Goal: Task Accomplishment & Management: Use online tool/utility

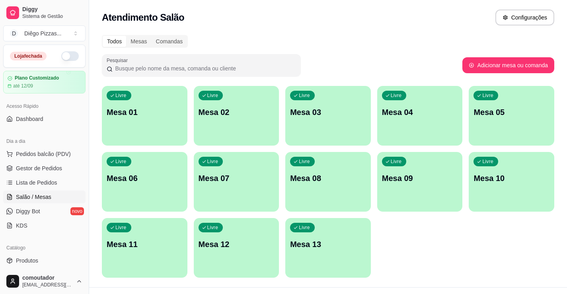
scroll to position [40, 0]
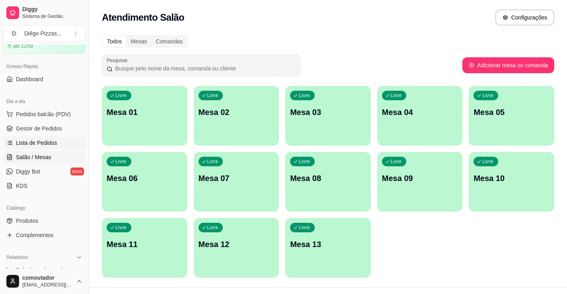
click at [56, 146] on link "Lista de Pedidos" at bounding box center [44, 142] width 82 height 13
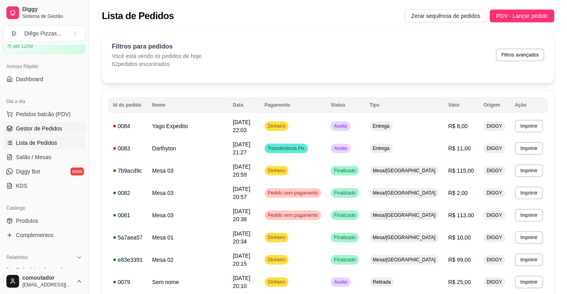
click at [51, 134] on link "Gestor de Pedidos" at bounding box center [44, 128] width 82 height 13
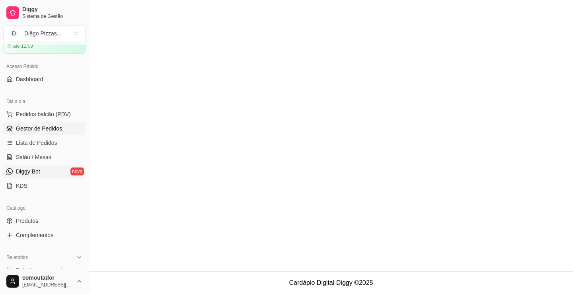
click at [53, 175] on link "Diggy Bot novo" at bounding box center [44, 171] width 82 height 13
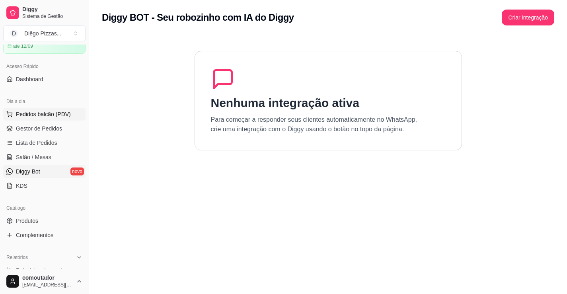
click at [46, 115] on span "Pedidos balcão (PDV)" at bounding box center [43, 114] width 55 height 8
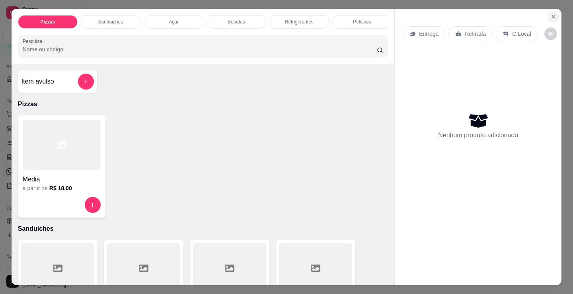
click at [550, 14] on icon "Close" at bounding box center [553, 17] width 6 height 6
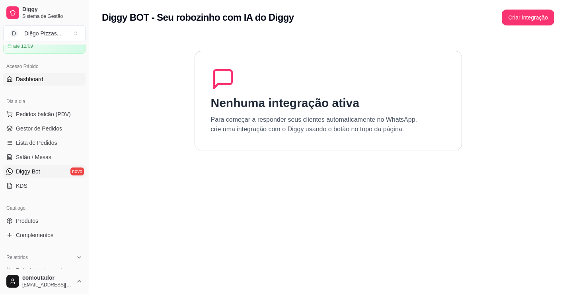
click at [61, 76] on link "Dashboard" at bounding box center [44, 79] width 82 height 13
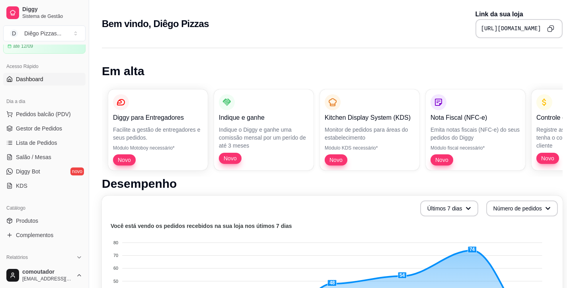
click at [63, 79] on link "Dashboard" at bounding box center [44, 79] width 82 height 13
click at [61, 112] on span "Pedidos balcão (PDV)" at bounding box center [43, 114] width 55 height 8
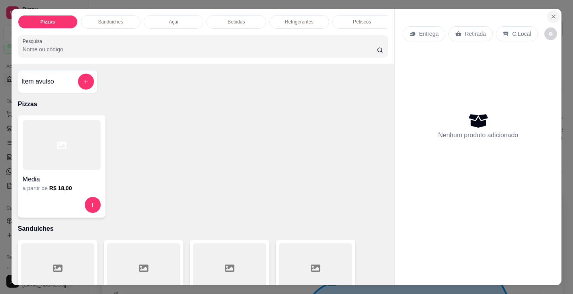
click at [546, 23] on section "Pizzas Sanduiches Açai Bebidas Refrigerantes Petiscos doces Cigarros utensílios…" at bounding box center [287, 147] width 550 height 276
click at [554, 13] on button "Close" at bounding box center [553, 16] width 13 height 13
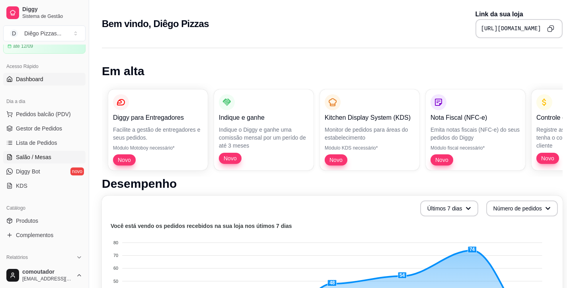
click at [20, 155] on span "Salão / Mesas" at bounding box center [33, 157] width 35 height 8
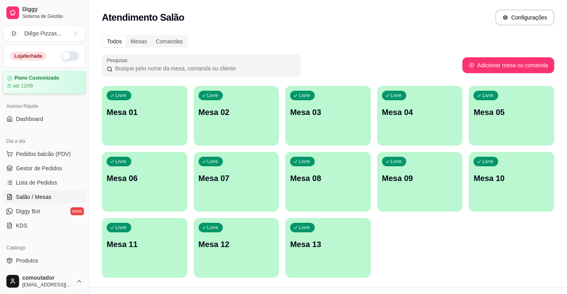
click at [23, 87] on article "até 12/09" at bounding box center [23, 86] width 20 height 6
click at [38, 182] on span "Lista de Pedidos" at bounding box center [36, 183] width 41 height 8
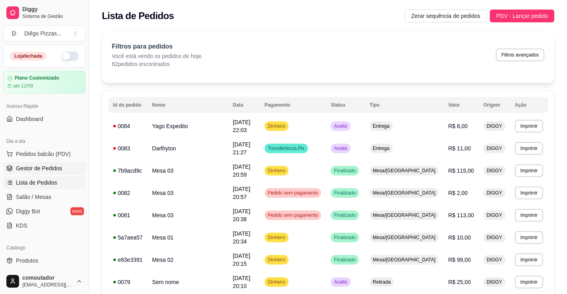
click at [46, 172] on span "Gestor de Pedidos" at bounding box center [39, 168] width 46 height 8
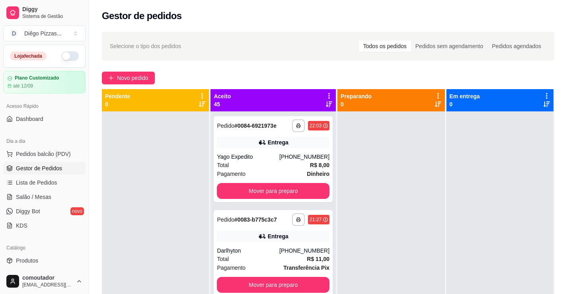
click at [328, 96] on icon at bounding box center [329, 96] width 2 height 6
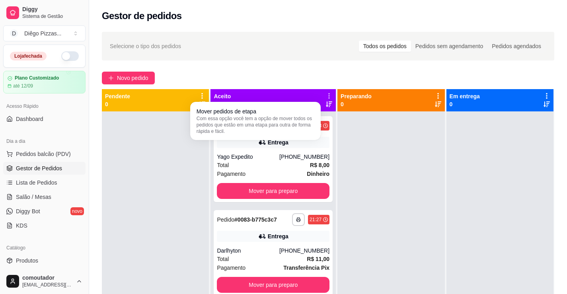
click at [328, 96] on icon at bounding box center [328, 96] width 1 height 6
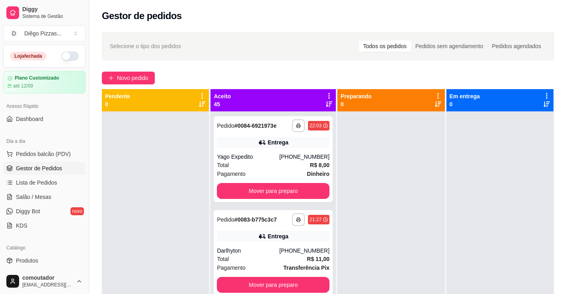
drag, startPoint x: 317, startPoint y: 96, endPoint x: 321, endPoint y: 82, distance: 15.1
drag, startPoint x: 321, startPoint y: 82, endPoint x: 316, endPoint y: 100, distance: 19.1
drag, startPoint x: 316, startPoint y: 100, endPoint x: 288, endPoint y: 99, distance: 27.9
click at [288, 99] on div "Aceito 45" at bounding box center [273, 100] width 119 height 16
click at [326, 103] on icon at bounding box center [329, 104] width 6 height 6
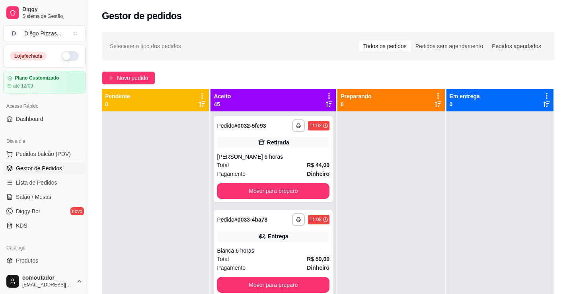
click at [326, 103] on icon at bounding box center [329, 104] width 6 height 6
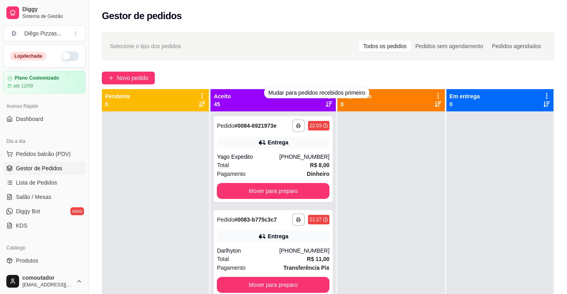
click at [314, 91] on div "Mudar para pedidos recebidos primeiro" at bounding box center [316, 92] width 105 height 11
click at [314, 95] on div "Mudar para pedidos recebidos primeiro" at bounding box center [316, 92] width 105 height 11
drag, startPoint x: 314, startPoint y: 97, endPoint x: 316, endPoint y: 90, distance: 6.7
click at [316, 90] on div "Mudar para pedidos recebidos primeiro" at bounding box center [316, 92] width 105 height 11
click at [428, 108] on div "Preparando 0" at bounding box center [390, 100] width 107 height 22
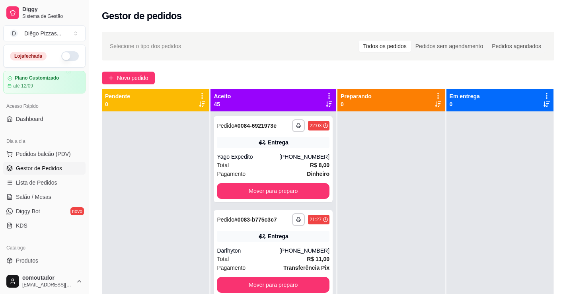
click at [328, 98] on icon at bounding box center [329, 96] width 2 height 6
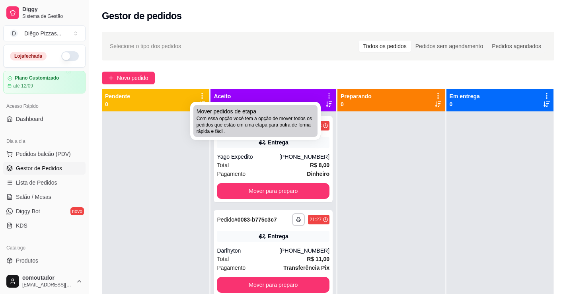
click at [302, 110] on div "Mover pedidos de etapa Com essa opção você tem a opção de mover todos os pedido…" at bounding box center [256, 120] width 118 height 27
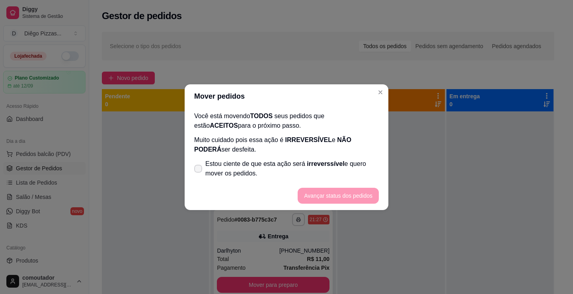
click at [302, 169] on span "Estou ciente de que esta ação será irreverssível e quero mover os pedidos." at bounding box center [291, 168] width 173 height 19
click at [199, 170] on input "Estou ciente de que esta ação será irreverssível e quero mover os pedidos." at bounding box center [196, 172] width 5 height 5
checkbox input "true"
click at [315, 196] on button "Avançar status dos pedidos" at bounding box center [338, 196] width 81 height 16
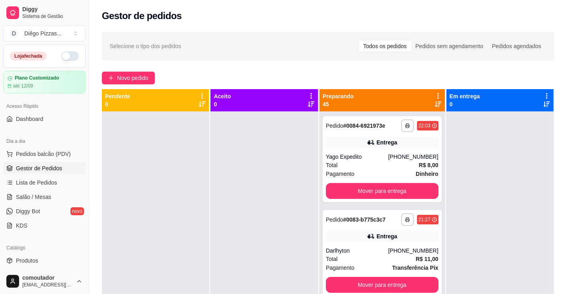
click at [434, 99] on icon at bounding box center [437, 95] width 7 height 7
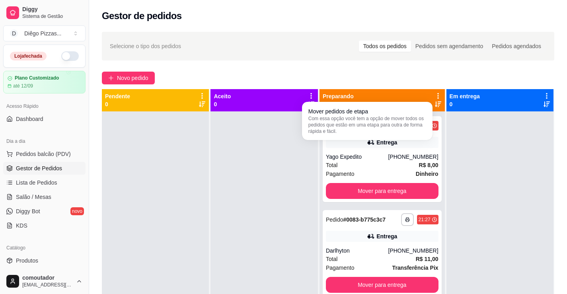
click at [428, 92] on div "Preparando 45" at bounding box center [381, 100] width 125 height 22
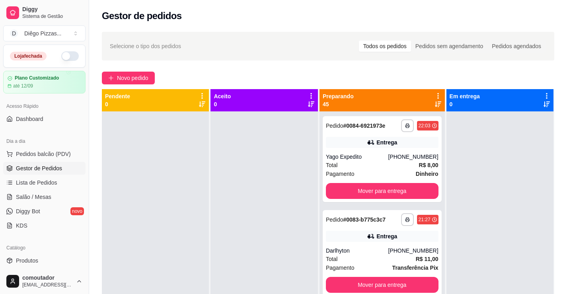
click at [428, 92] on div "Preparando 45" at bounding box center [381, 100] width 125 height 22
click at [434, 97] on icon at bounding box center [437, 95] width 7 height 7
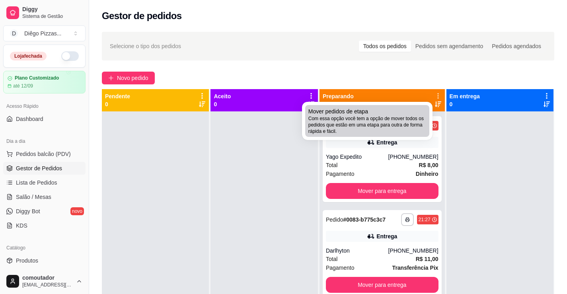
click at [414, 115] on div "Mover pedidos de etapa Com essa opção você tem a opção de mover todos os pedido…" at bounding box center [367, 120] width 118 height 27
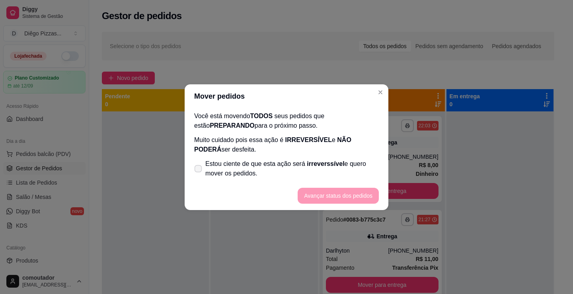
click at [353, 164] on span "Estou ciente de que esta ação será irreverssível e quero mover os pedidos." at bounding box center [291, 168] width 173 height 19
click at [199, 170] on input "Estou ciente de que esta ação será irreverssível e quero mover os pedidos." at bounding box center [196, 172] width 5 height 5
checkbox input "true"
click at [354, 194] on button "Avançar status dos pedidos" at bounding box center [338, 196] width 81 height 16
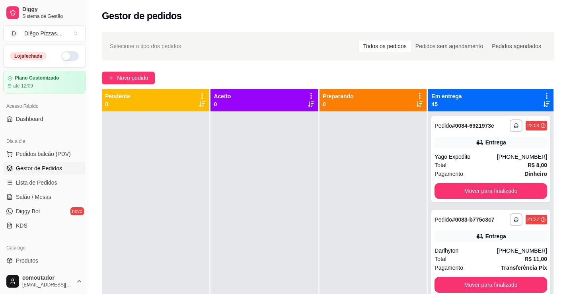
click at [543, 95] on icon at bounding box center [546, 95] width 7 height 7
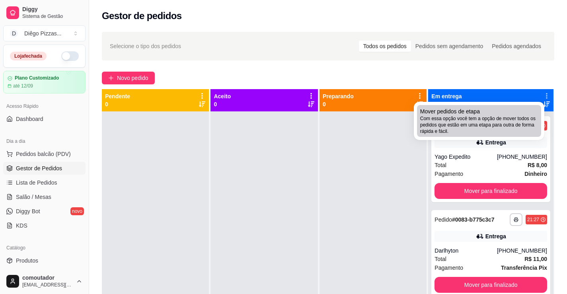
click at [505, 126] on span "Com essa opção você tem a opção de mover todos os pedidos que estão em uma etap…" at bounding box center [479, 124] width 118 height 19
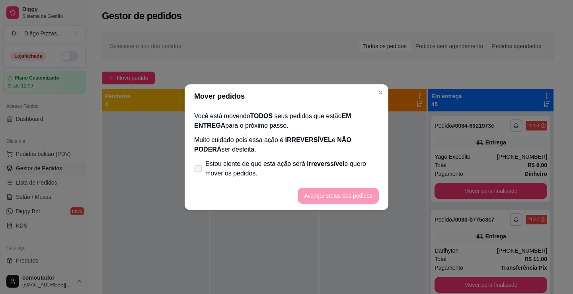
click at [323, 176] on span "Estou ciente de que esta ação será irreverssível e quero mover os pedidos." at bounding box center [291, 168] width 173 height 19
click at [199, 175] on input "Estou ciente de que esta ação será irreverssível e quero mover os pedidos." at bounding box center [196, 172] width 5 height 5
checkbox input "true"
click at [318, 200] on footer "Avançar status dos pedidos" at bounding box center [287, 195] width 204 height 29
click at [318, 199] on button "Avançar status dos pedidos" at bounding box center [338, 196] width 79 height 16
